Goal: Task Accomplishment & Management: Manage account settings

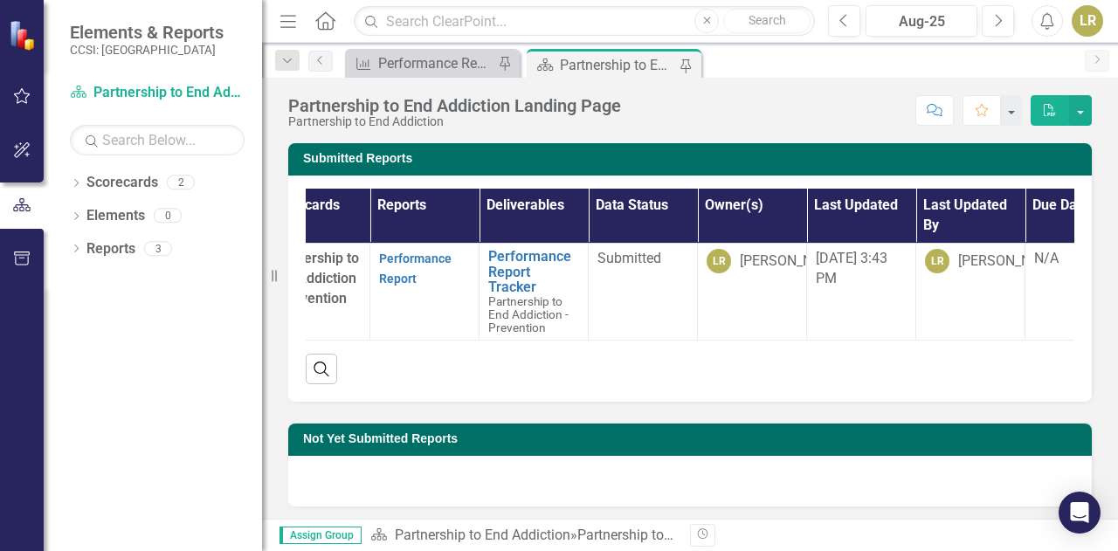
scroll to position [0, 118]
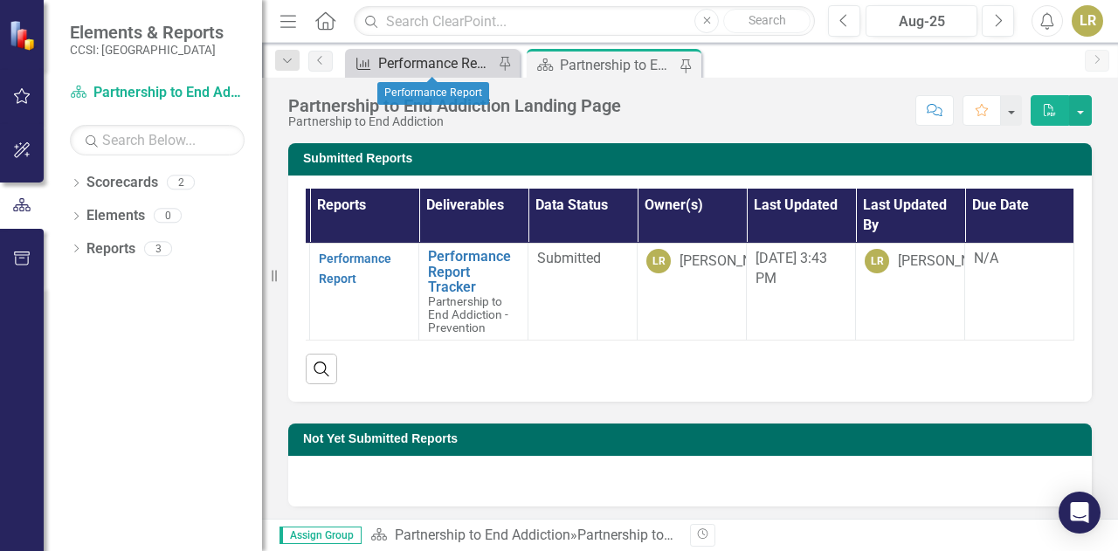
click at [467, 67] on div "Performance Report" at bounding box center [435, 63] width 115 height 22
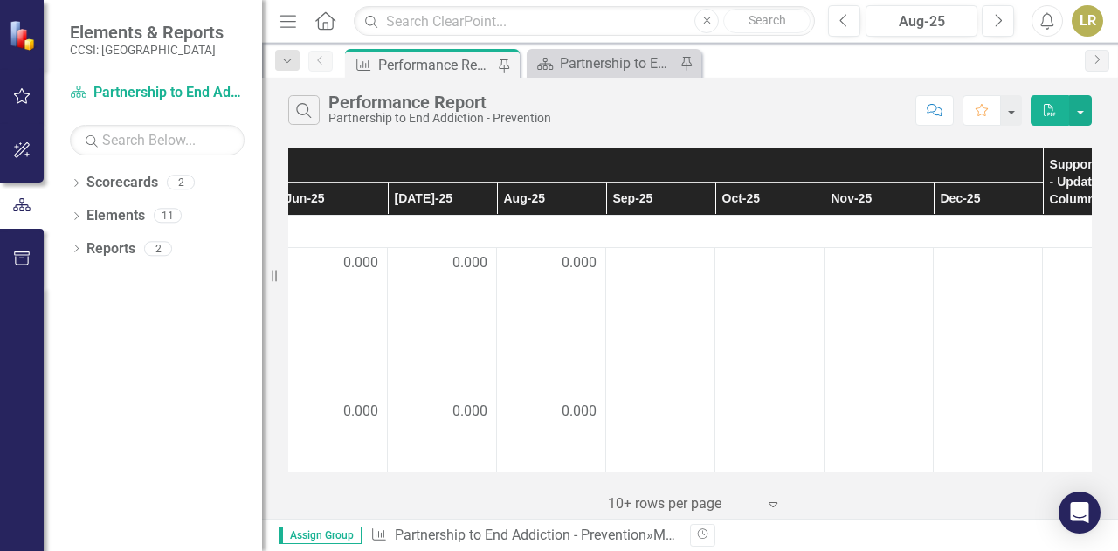
scroll to position [3, 1066]
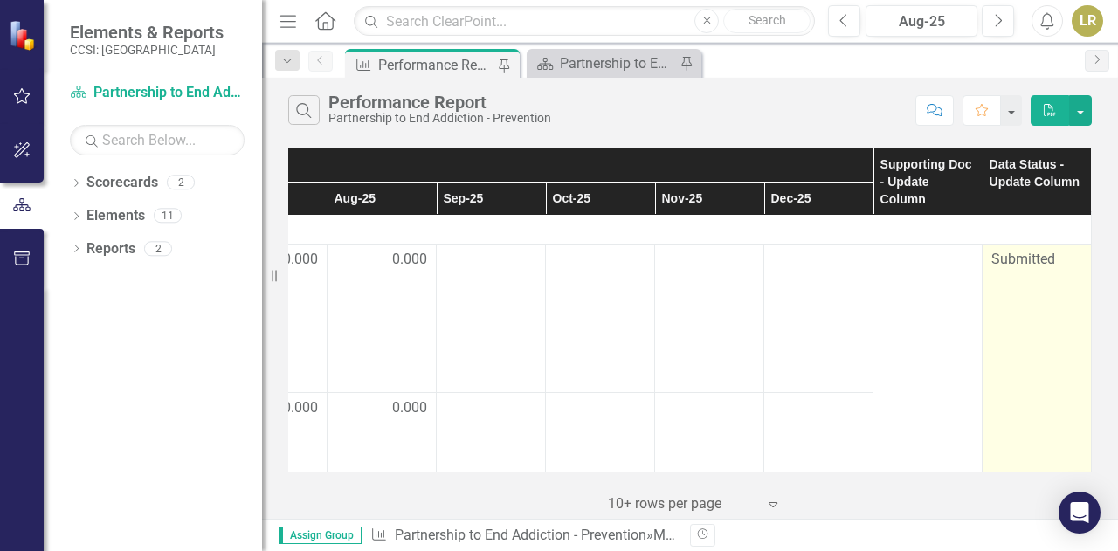
click at [1026, 259] on span "Submitted" at bounding box center [1024, 259] width 64 height 17
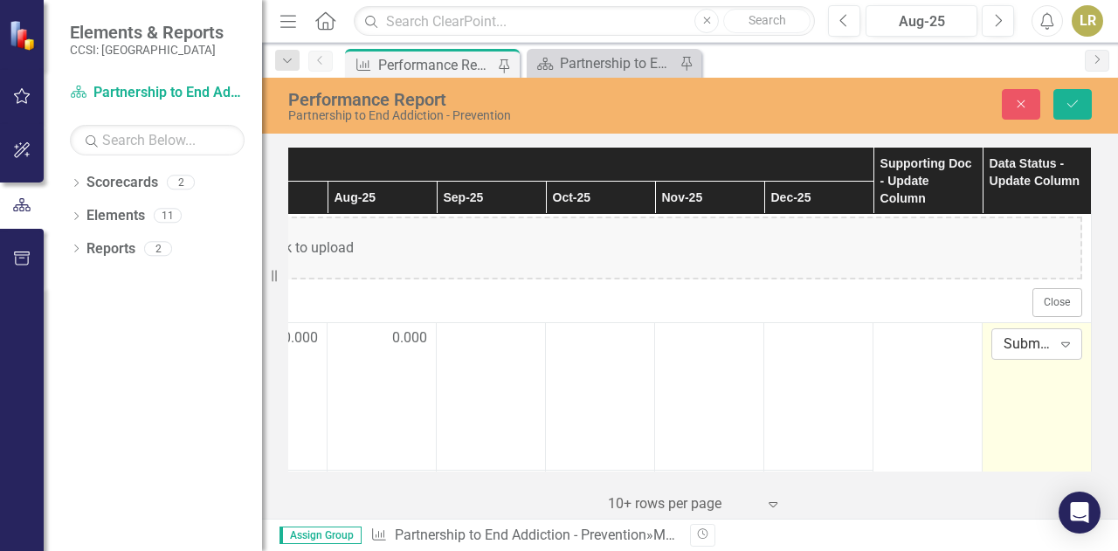
click at [1061, 347] on icon "Expand" at bounding box center [1065, 344] width 17 height 14
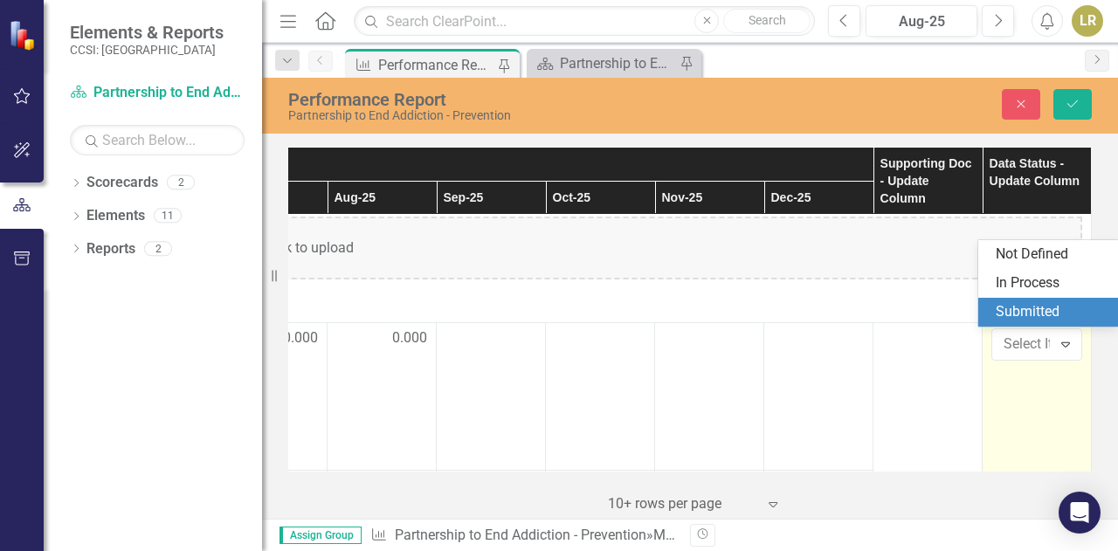
click at [1018, 315] on div "Submitted" at bounding box center [1052, 312] width 112 height 20
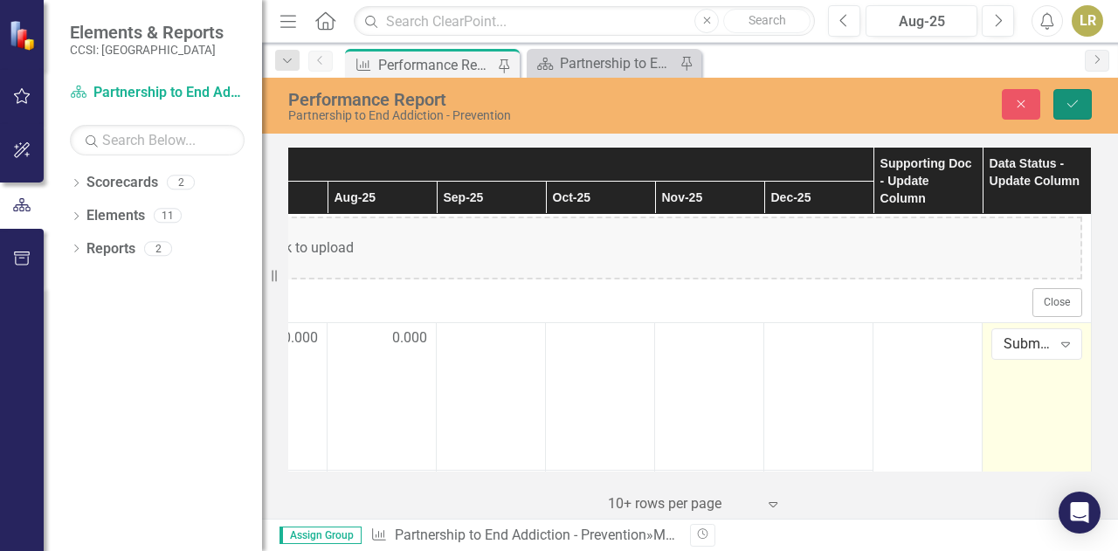
click at [1079, 109] on icon "Save" at bounding box center [1073, 104] width 16 height 12
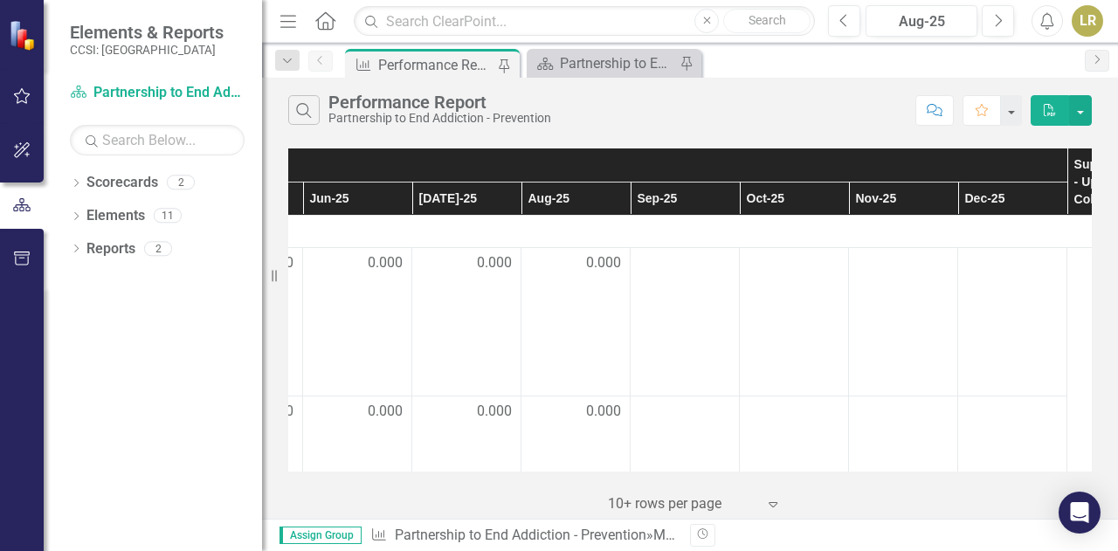
scroll to position [0, 1066]
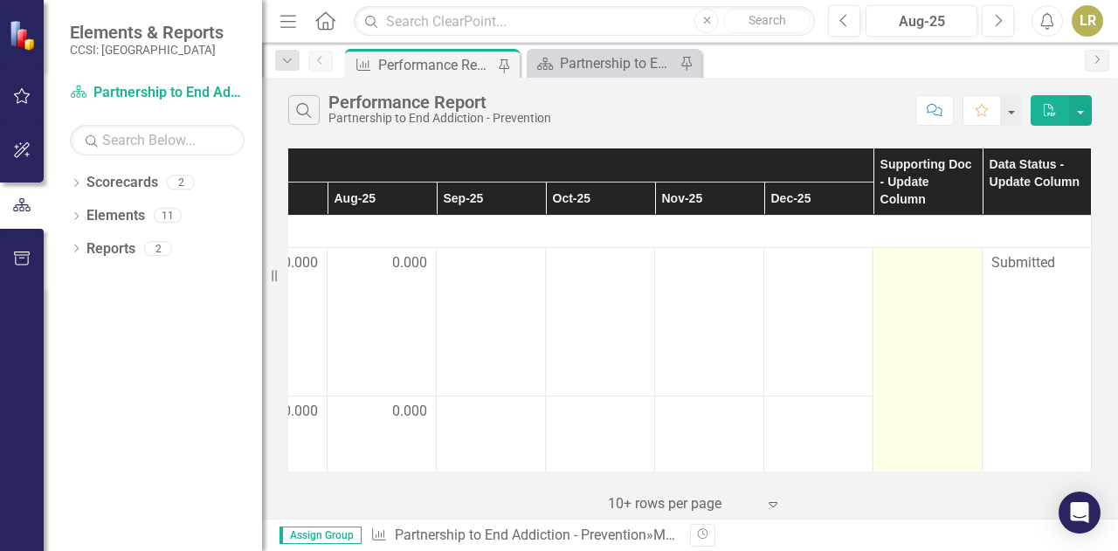
click at [918, 253] on div at bounding box center [927, 263] width 91 height 21
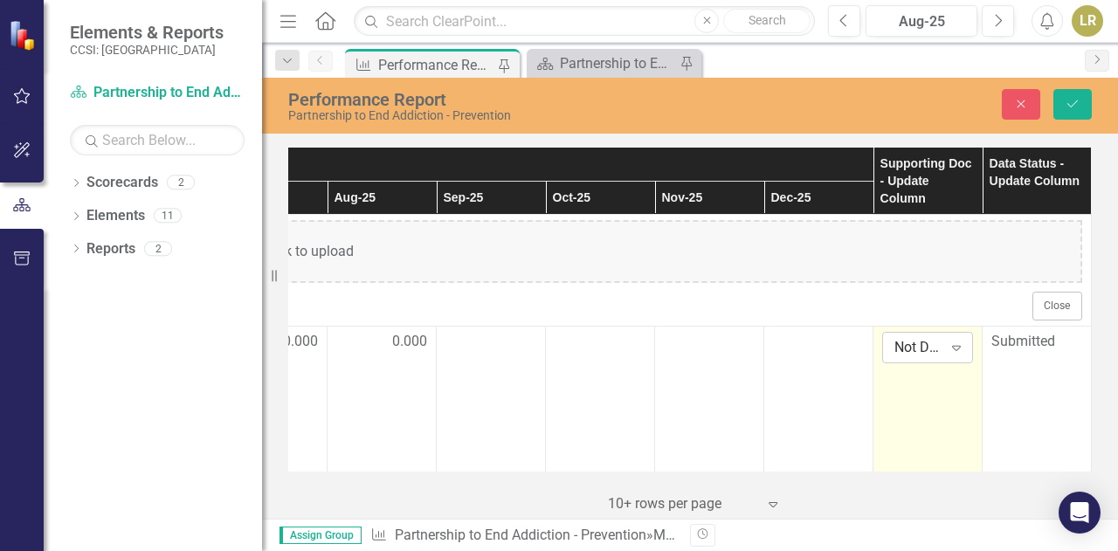
click at [948, 349] on icon "Expand" at bounding box center [956, 348] width 17 height 14
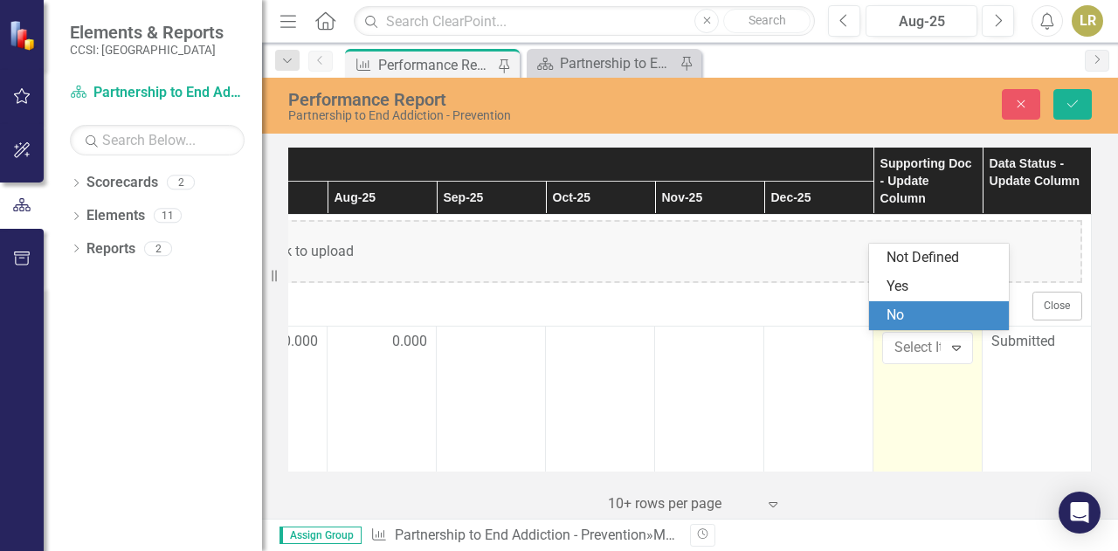
click at [933, 315] on div "No" at bounding box center [943, 316] width 112 height 20
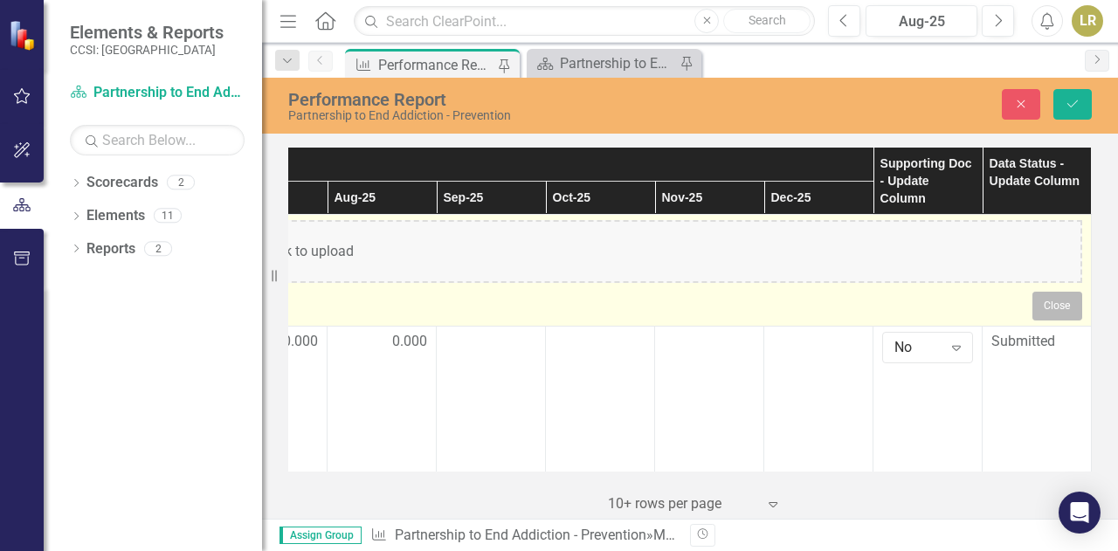
click at [1052, 305] on button "Close" at bounding box center [1058, 306] width 50 height 28
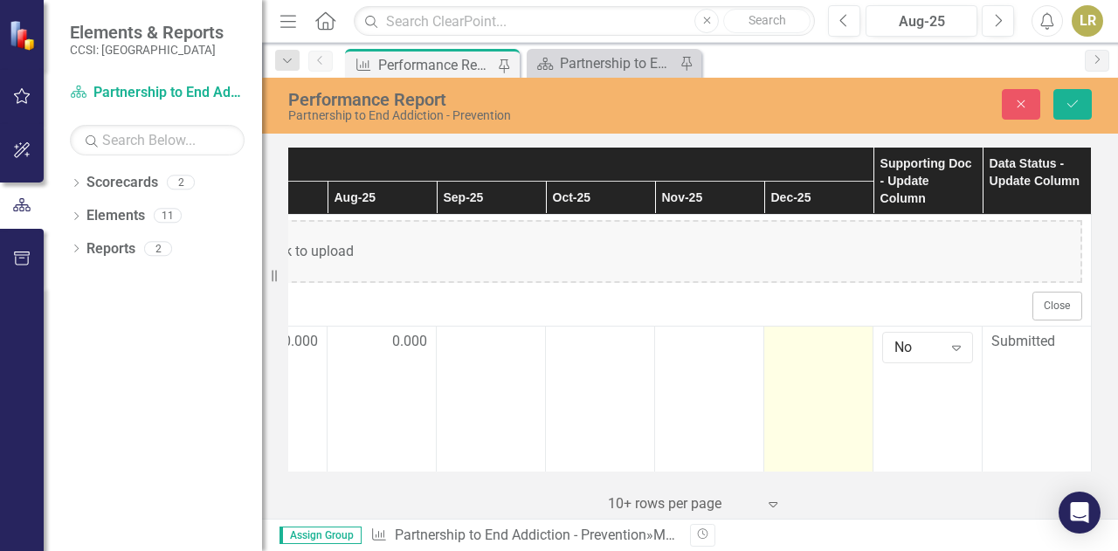
click at [767, 391] on td at bounding box center [818, 400] width 109 height 149
click at [769, 388] on td at bounding box center [818, 400] width 109 height 149
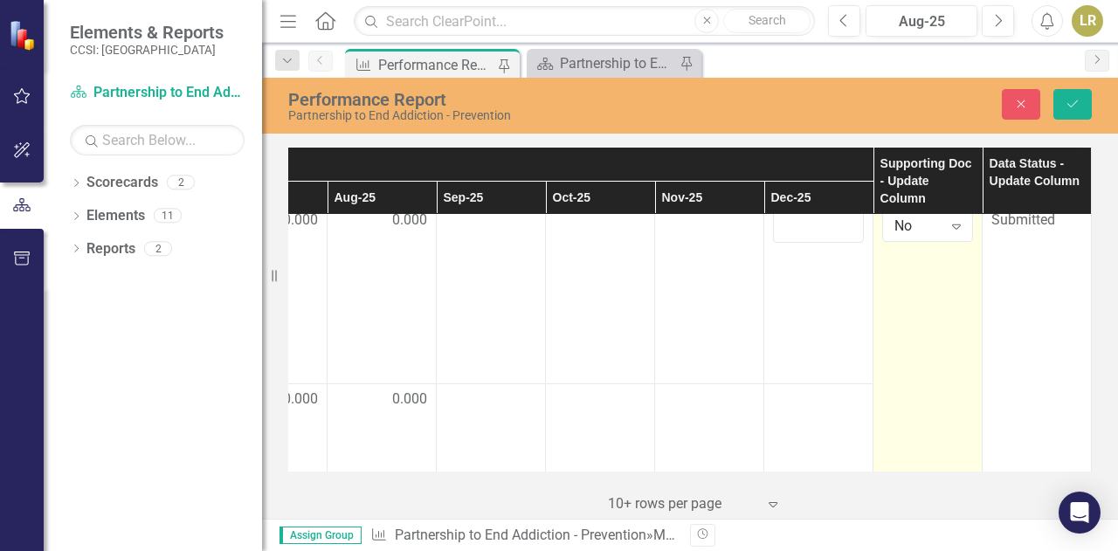
scroll to position [124, 1066]
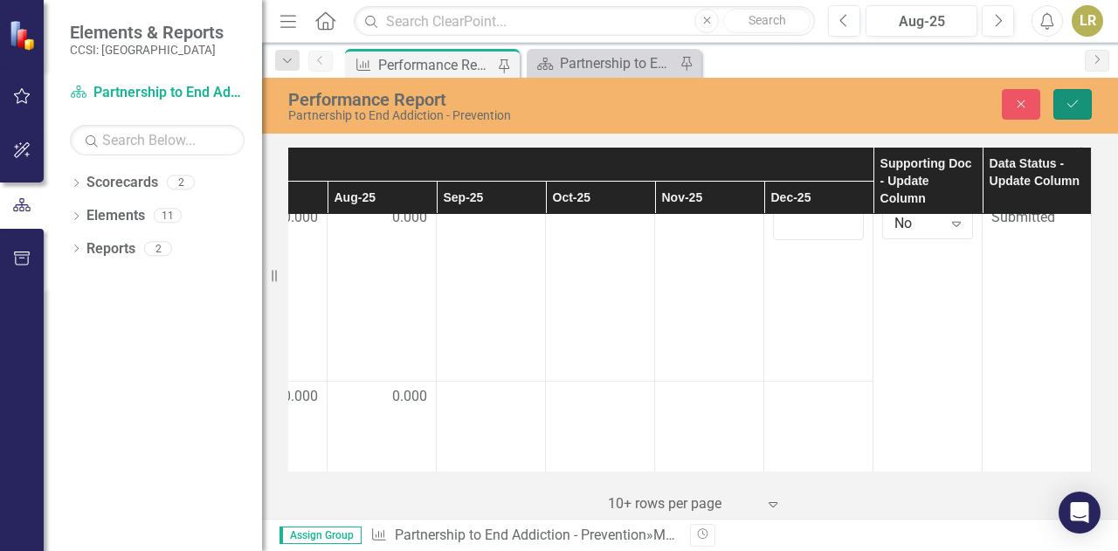
click at [1069, 99] on icon "Save" at bounding box center [1073, 104] width 16 height 12
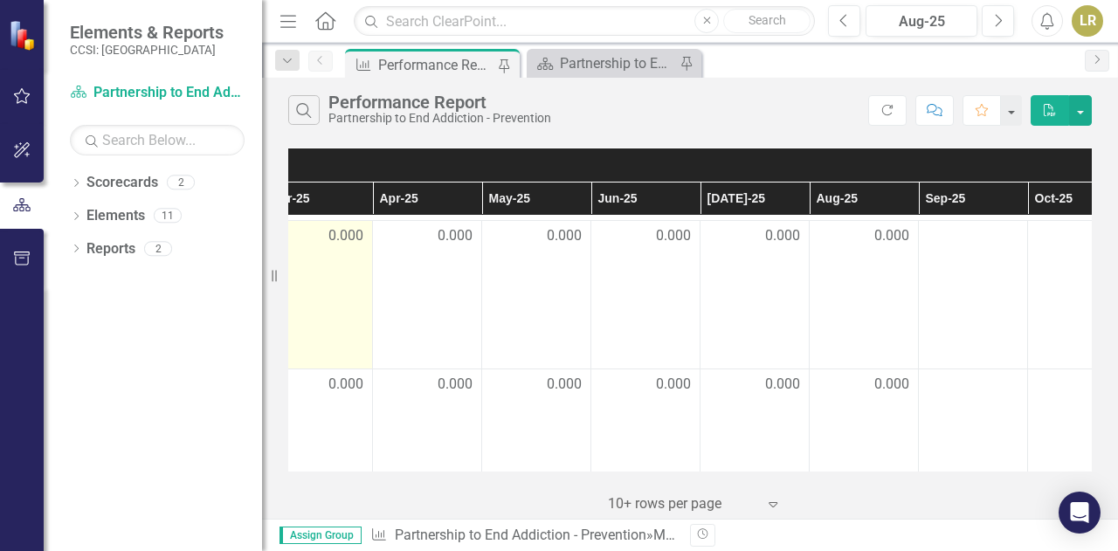
scroll to position [27, 570]
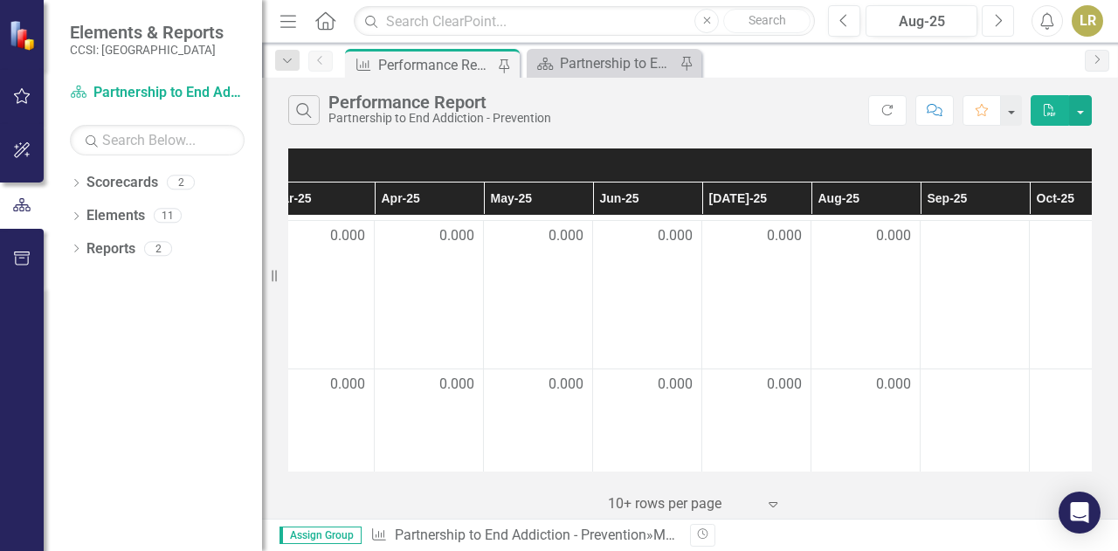
click at [1004, 20] on button "Next" at bounding box center [998, 20] width 32 height 31
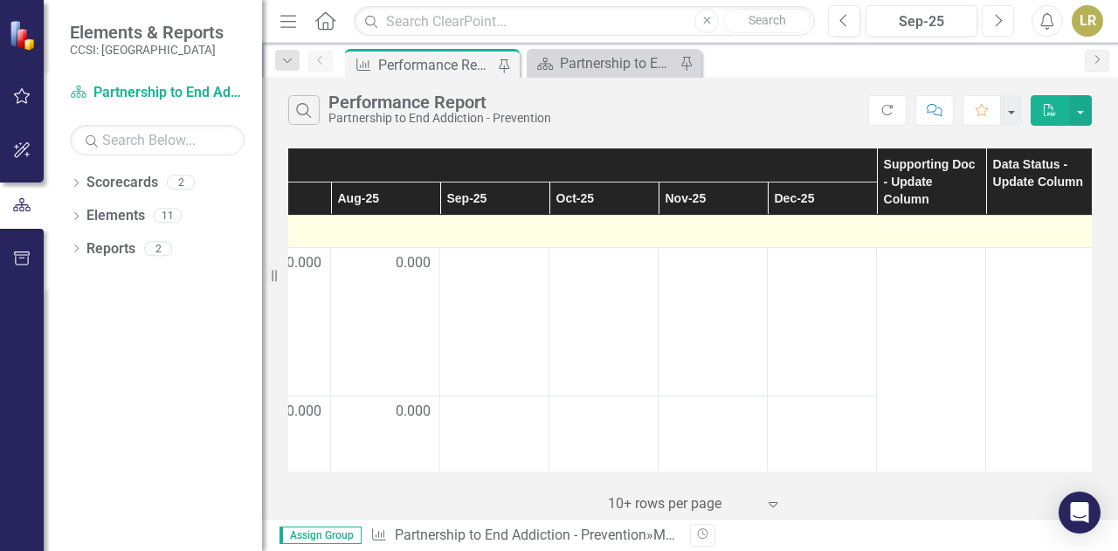
scroll to position [0, 1066]
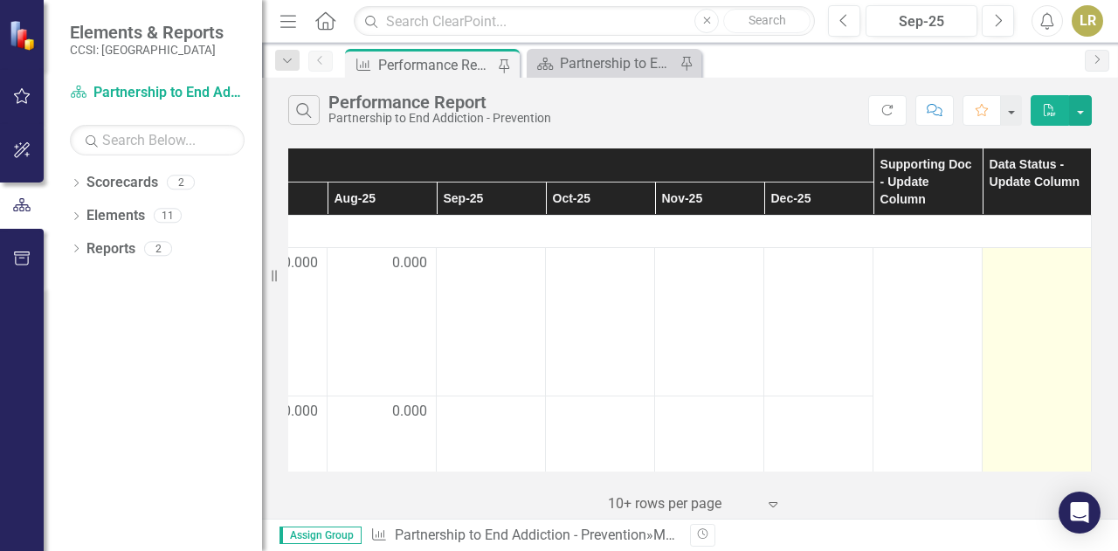
click at [1009, 255] on div at bounding box center [1037, 263] width 91 height 21
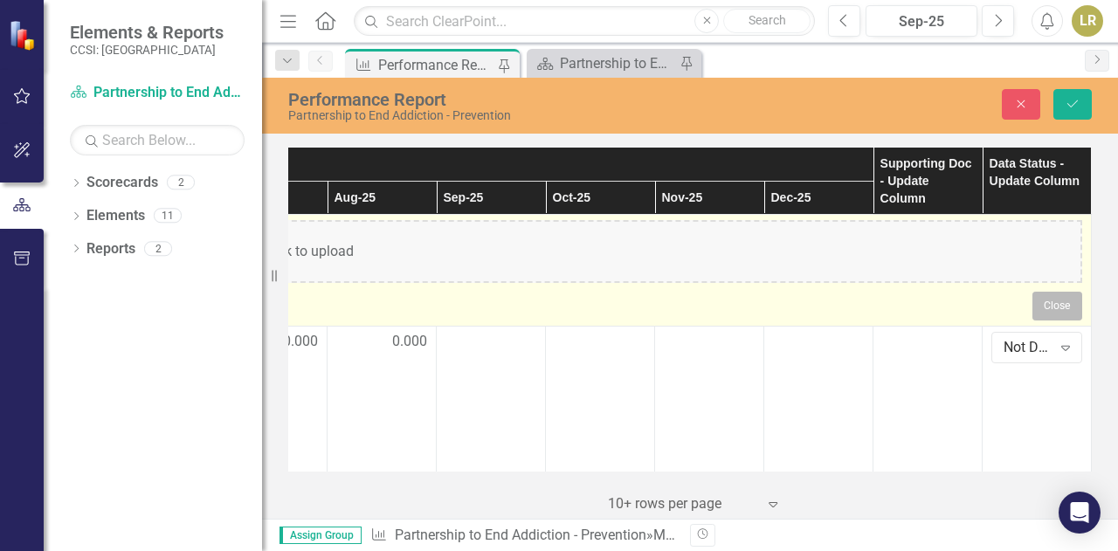
click at [1038, 304] on button "Close" at bounding box center [1058, 306] width 50 height 28
click at [1033, 305] on button "Close" at bounding box center [1058, 306] width 50 height 28
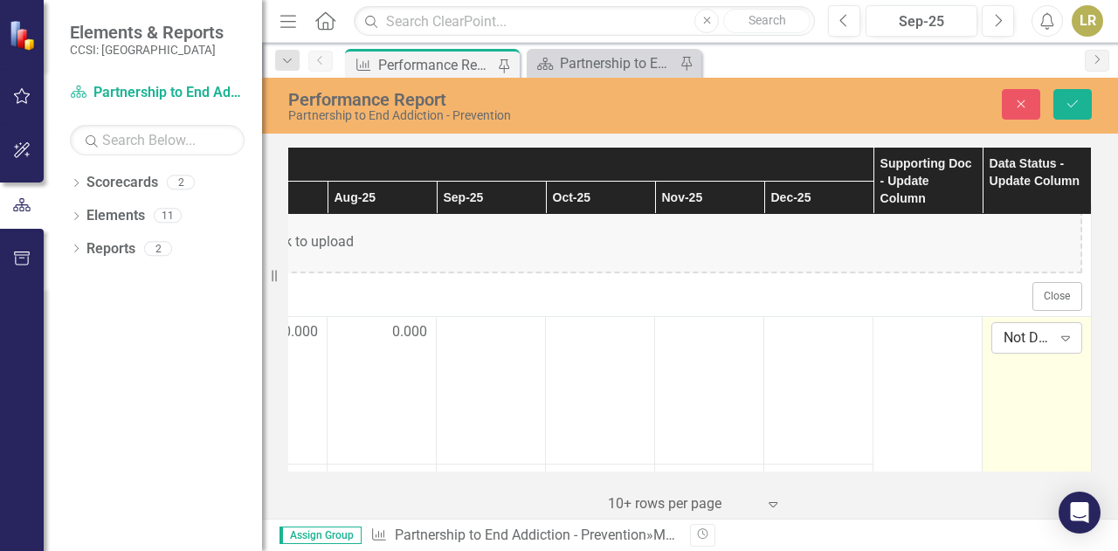
click at [1059, 343] on div "Expand" at bounding box center [1065, 338] width 31 height 28
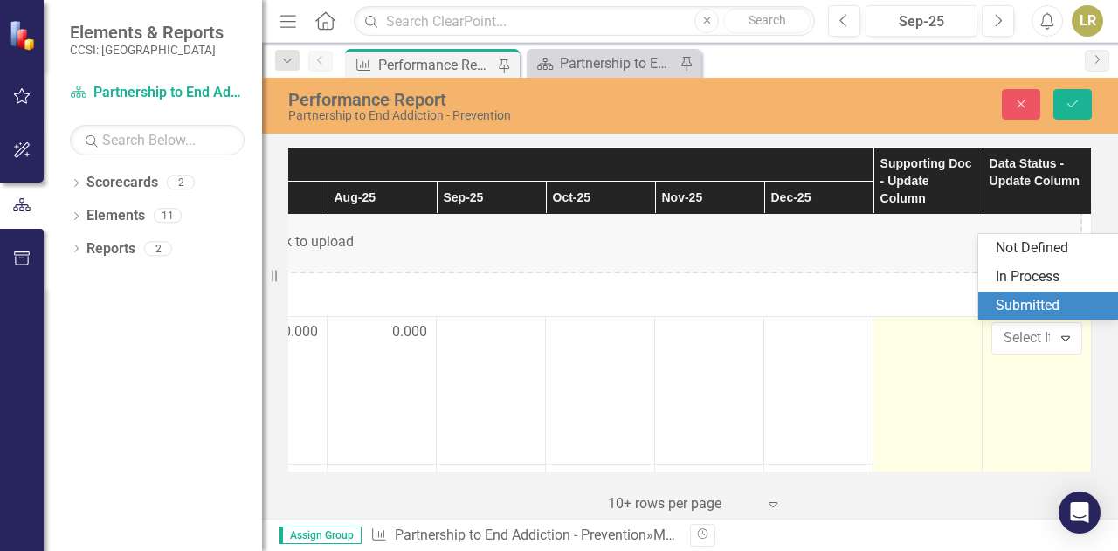
click at [905, 338] on div at bounding box center [927, 332] width 91 height 21
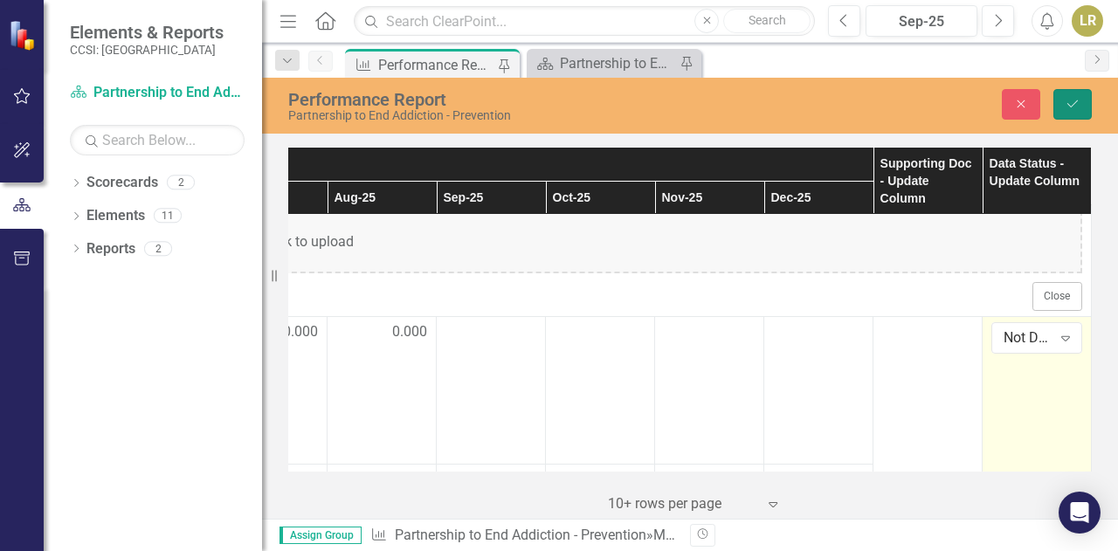
click at [1064, 108] on button "Save" at bounding box center [1073, 104] width 38 height 31
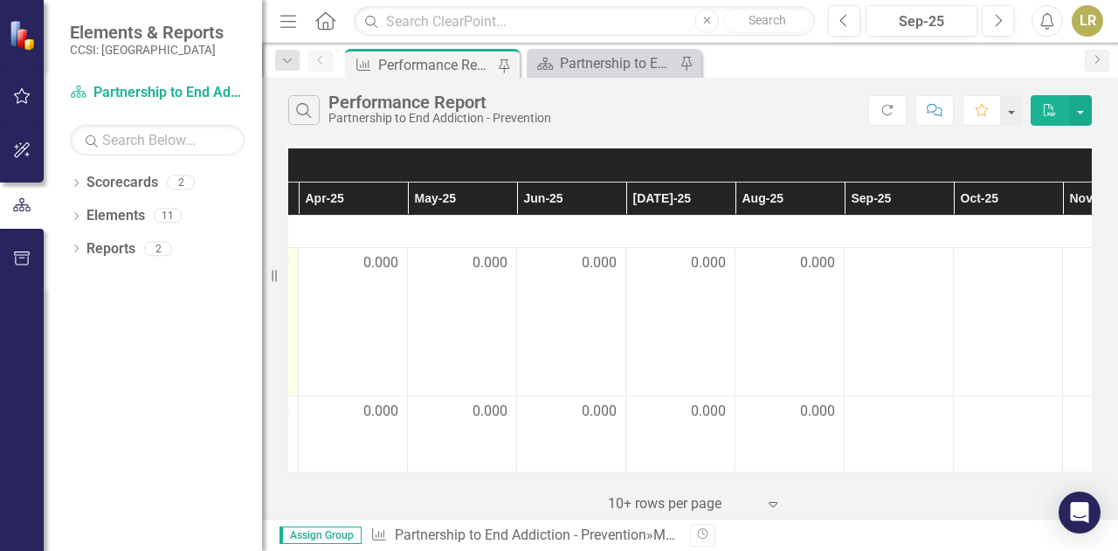
scroll to position [0, 1066]
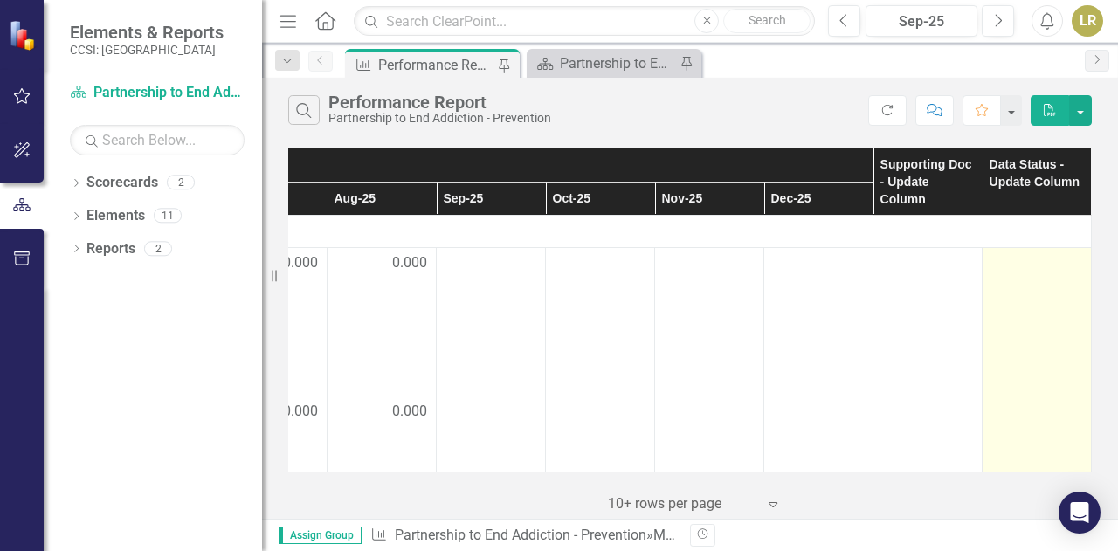
click at [1018, 262] on div at bounding box center [1037, 263] width 91 height 21
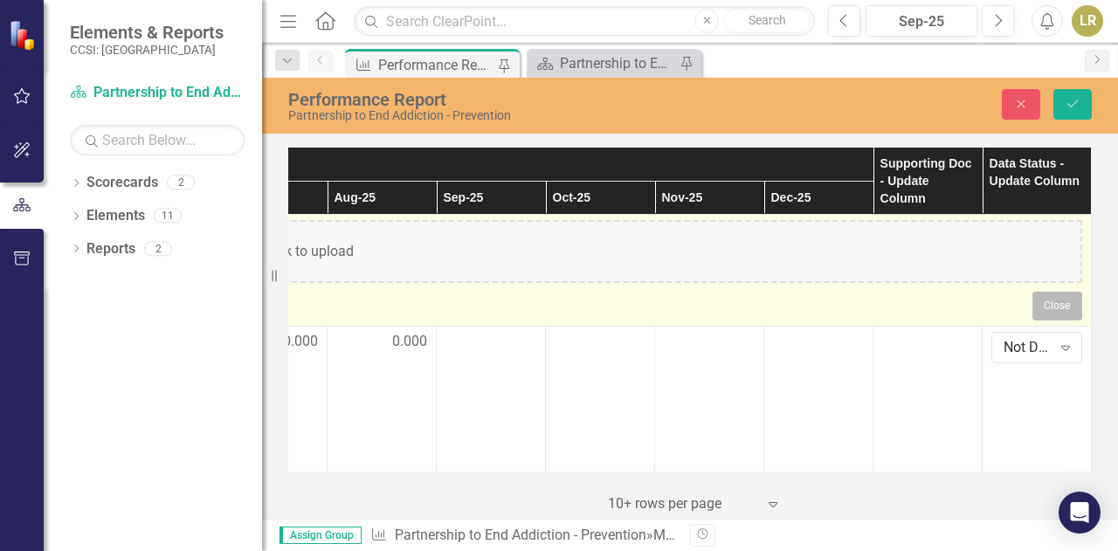
click at [1033, 296] on button "Close" at bounding box center [1058, 306] width 50 height 28
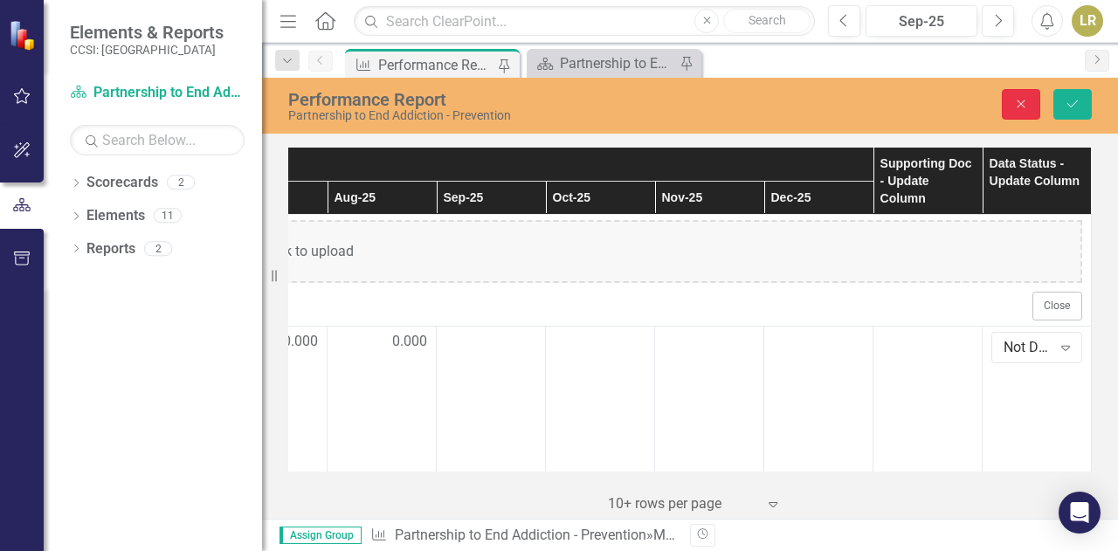
click at [1034, 100] on button "Close" at bounding box center [1021, 104] width 38 height 31
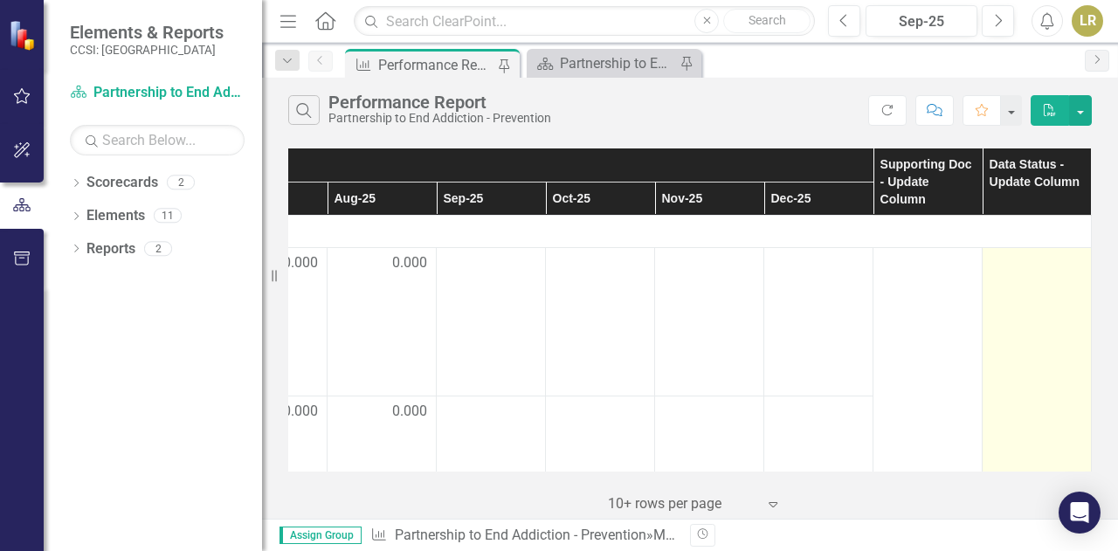
click at [1013, 261] on div at bounding box center [1037, 263] width 91 height 21
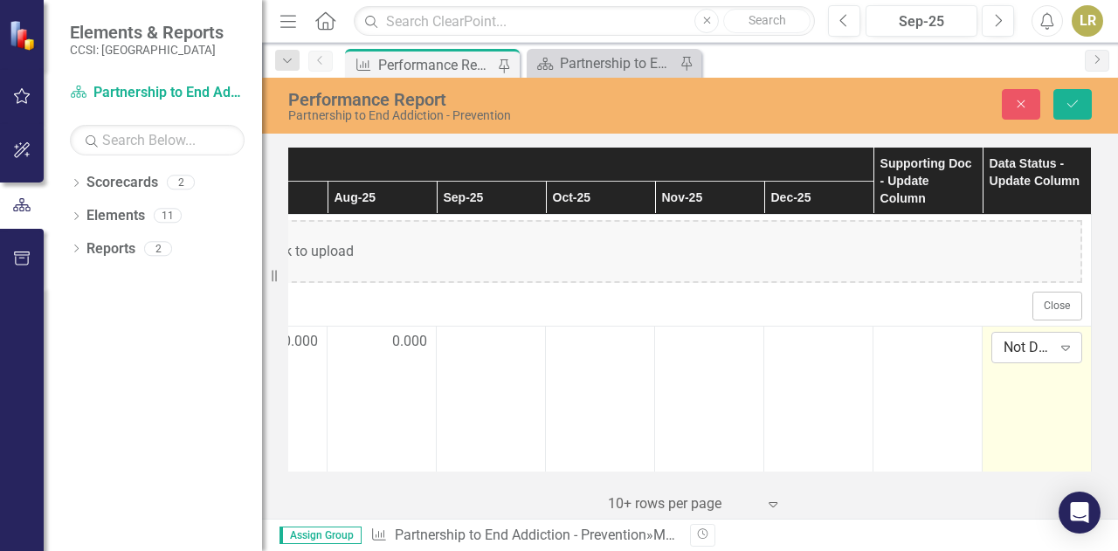
click at [1026, 342] on div "Not Defined" at bounding box center [1028, 347] width 48 height 20
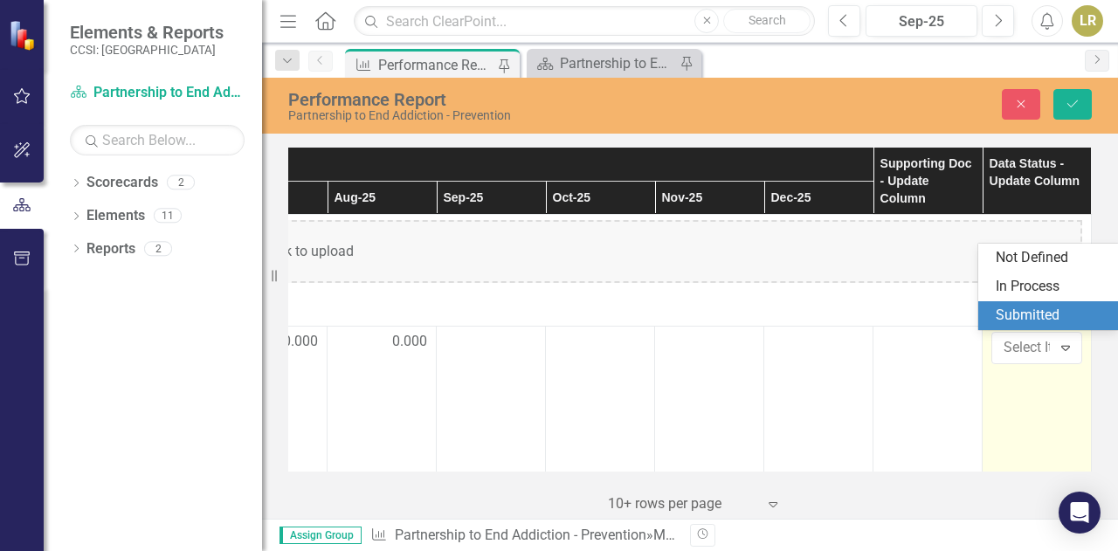
click at [1020, 319] on div "Submitted" at bounding box center [1052, 316] width 112 height 20
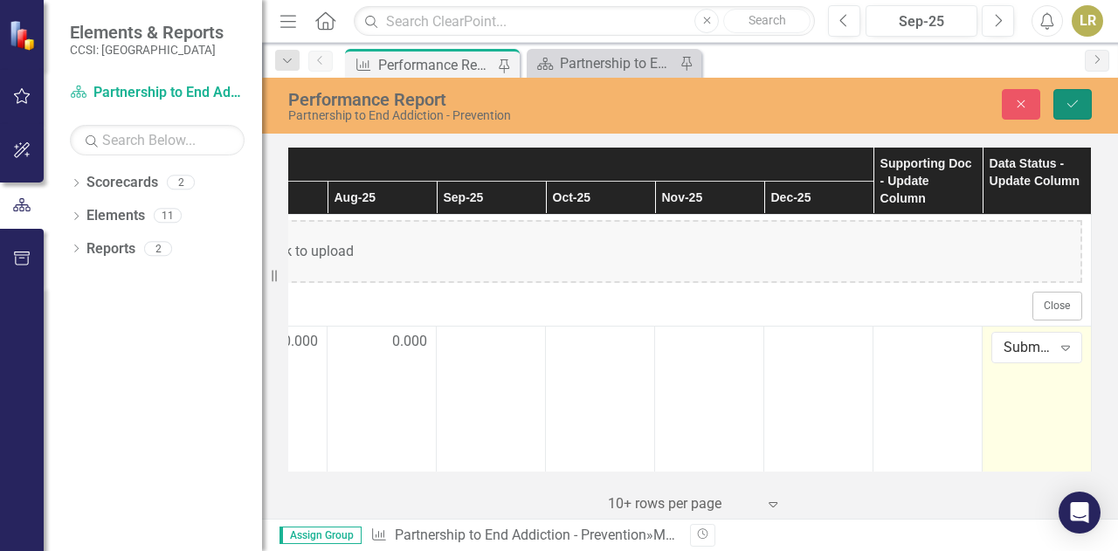
click at [1062, 115] on button "Save" at bounding box center [1073, 104] width 38 height 31
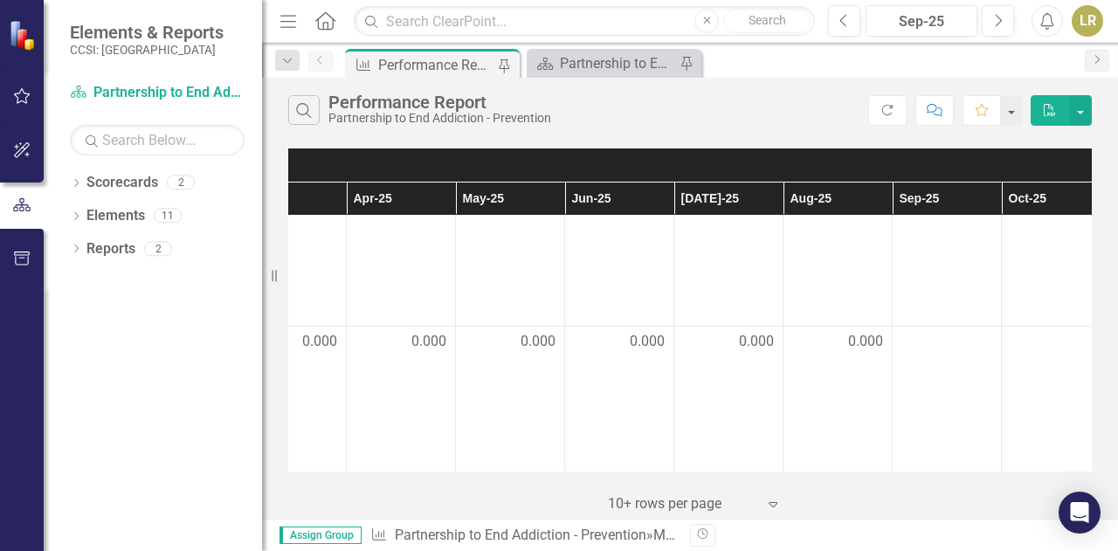
scroll to position [70, 589]
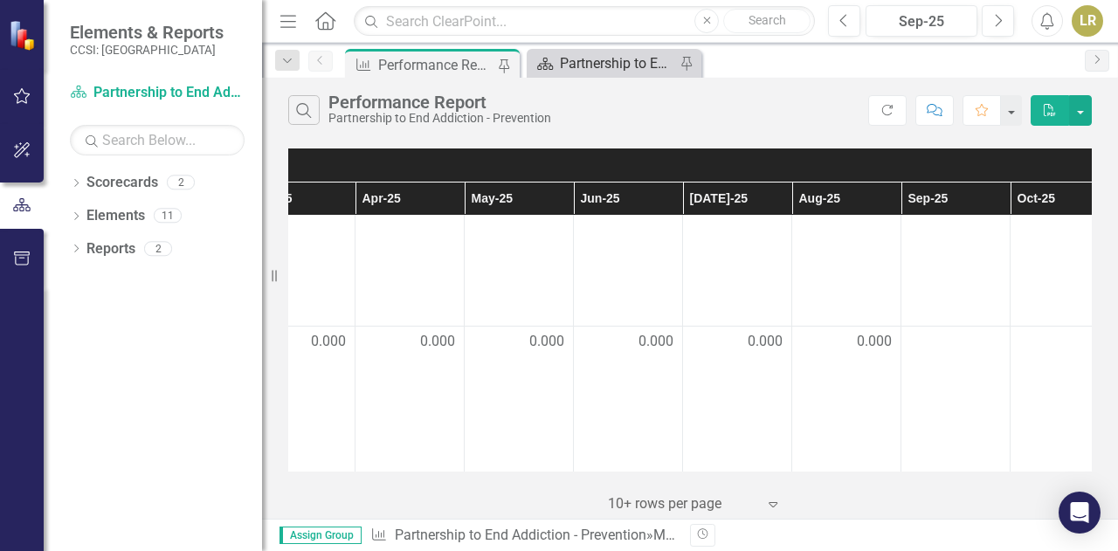
click at [600, 63] on div "Partnership to End Addiction Landing Page" at bounding box center [617, 63] width 115 height 22
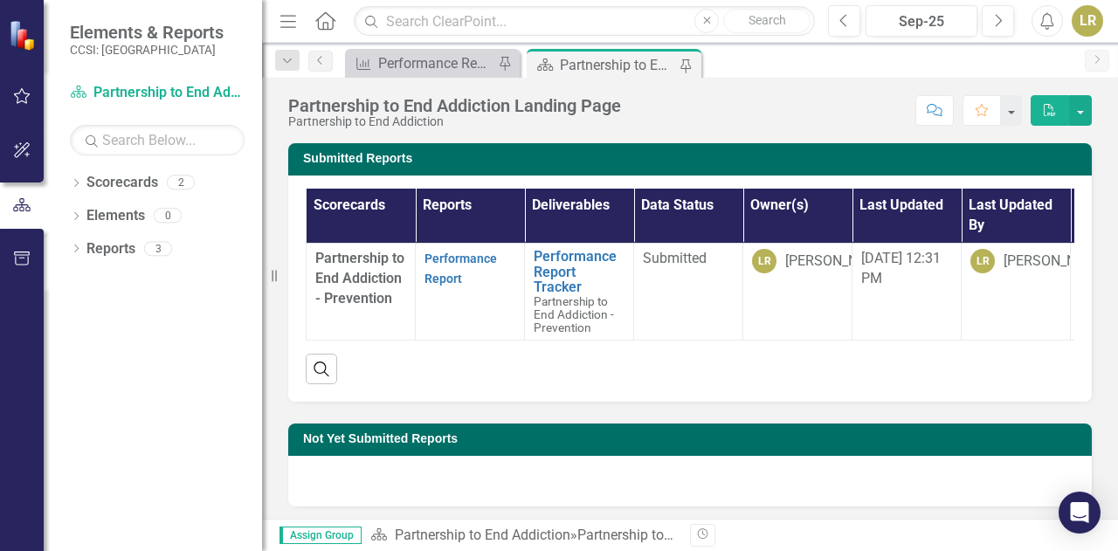
click at [1087, 18] on div "LR" at bounding box center [1087, 20] width 31 height 31
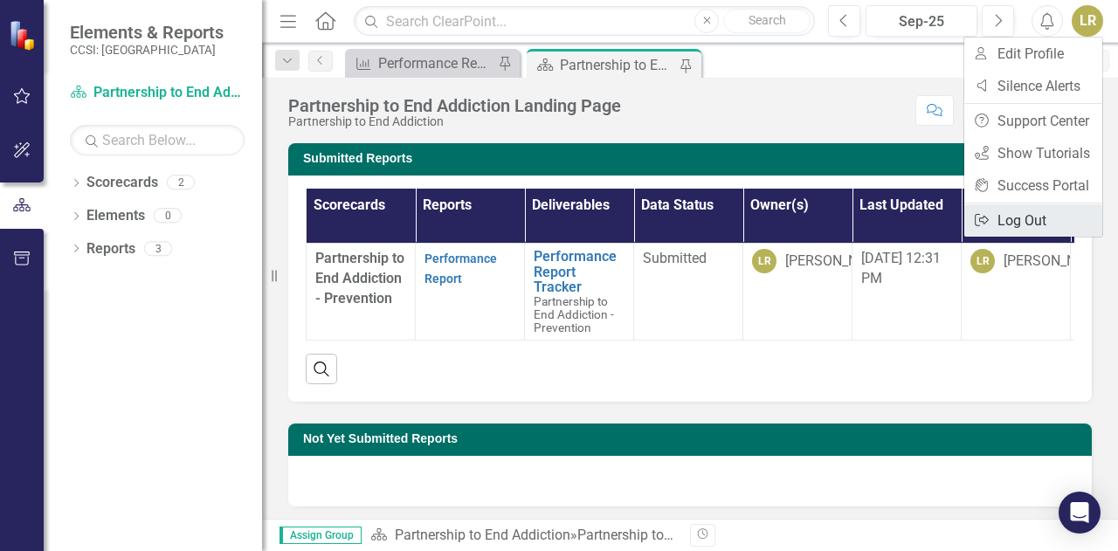
click at [1040, 219] on link "Logout Log Out" at bounding box center [1034, 220] width 138 height 32
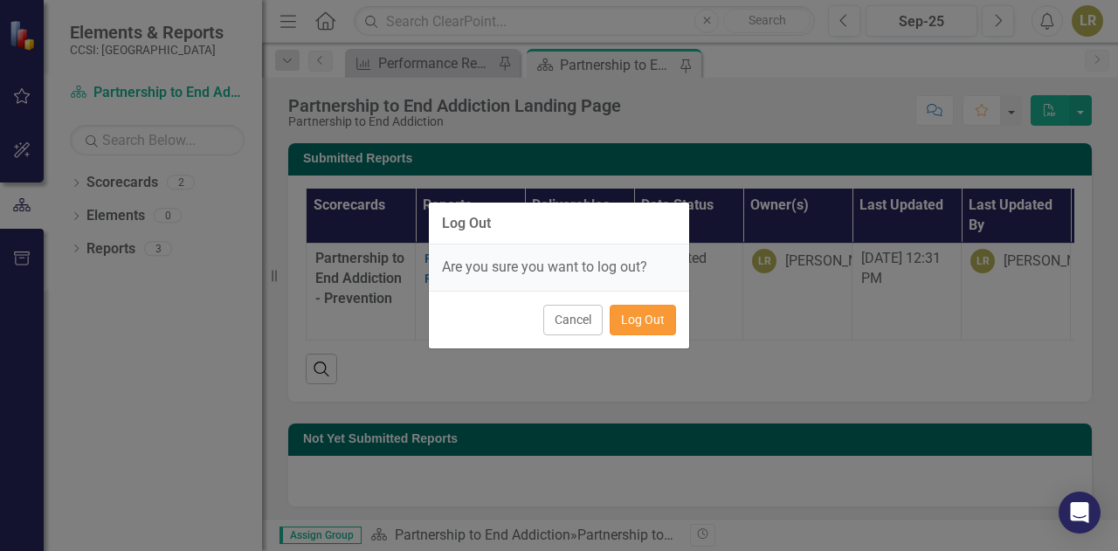
click at [634, 329] on button "Log Out" at bounding box center [643, 320] width 66 height 31
